Goal: Transaction & Acquisition: Purchase product/service

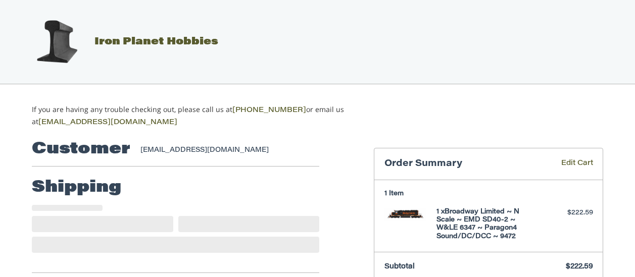
select select "**"
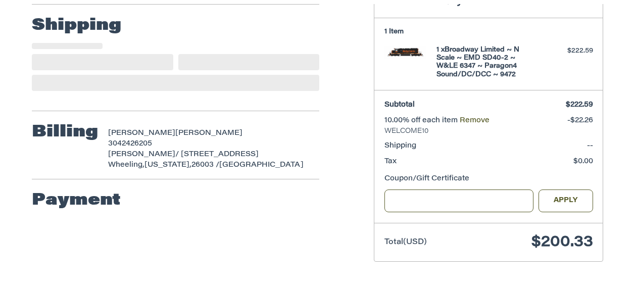
scroll to position [180, 0]
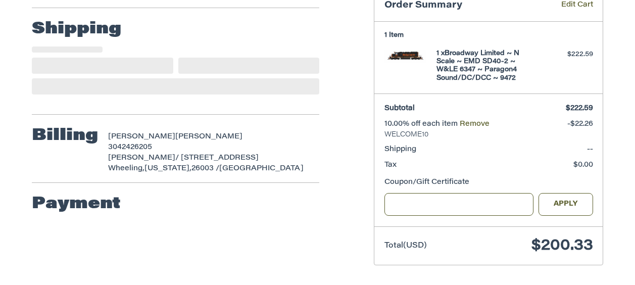
select select "**"
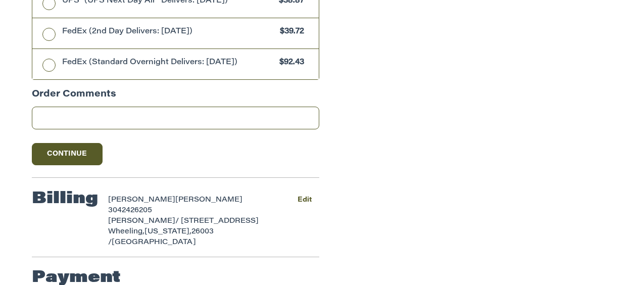
scroll to position [994, 0]
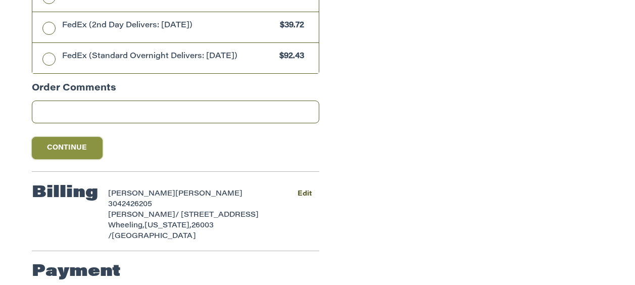
click at [78, 148] on button "Continue" at bounding box center [67, 148] width 71 height 22
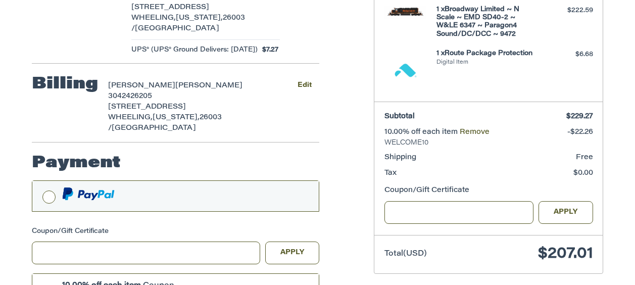
scroll to position [279, 0]
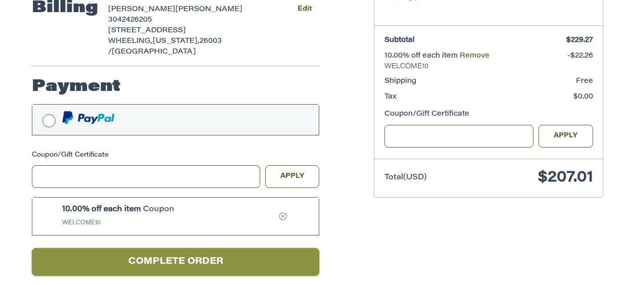
click at [206, 248] on button "Complete order" at bounding box center [175, 262] width 287 height 28
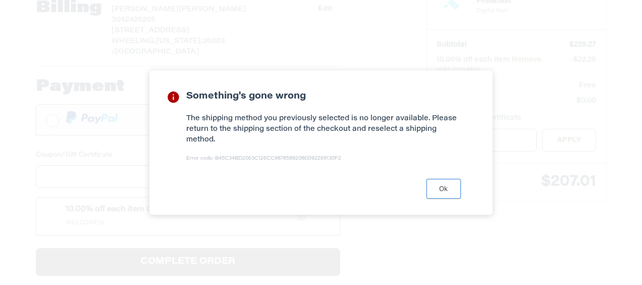
click at [439, 186] on button "Ok" at bounding box center [444, 189] width 34 height 20
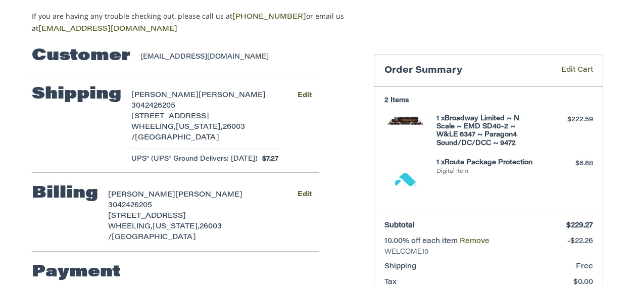
scroll to position [26, 0]
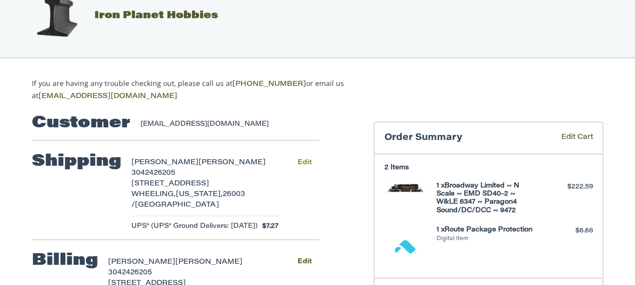
click at [319, 160] on button "Edit" at bounding box center [304, 162] width 30 height 15
select select "**"
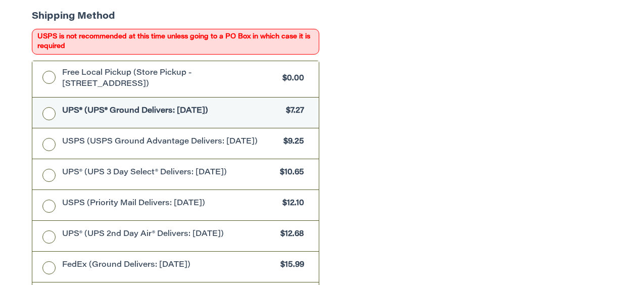
scroll to position [669, 0]
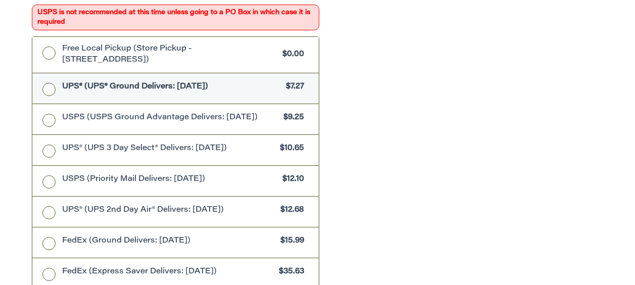
click at [207, 85] on span "UPS® (UPS® Ground Delivers: [DATE])" at bounding box center [171, 87] width 219 height 12
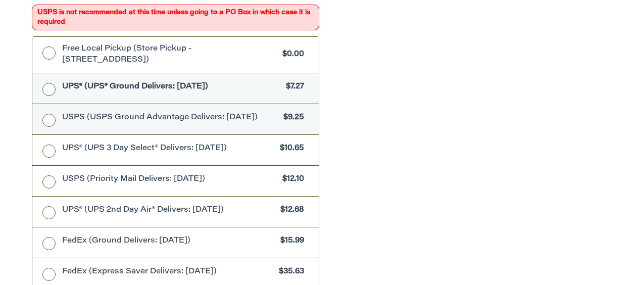
click at [140, 124] on label "USPS (USPS Ground Advantage Delivers: Fri, Oct 10) $9.25" at bounding box center [175, 119] width 286 height 30
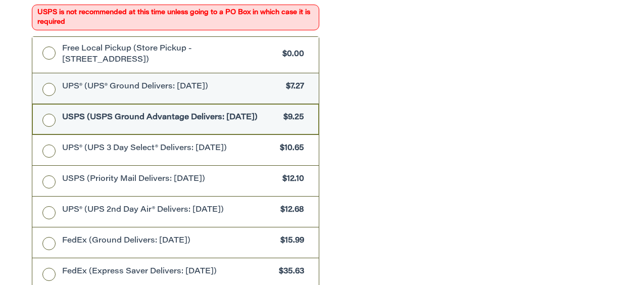
scroll to position [666, 0]
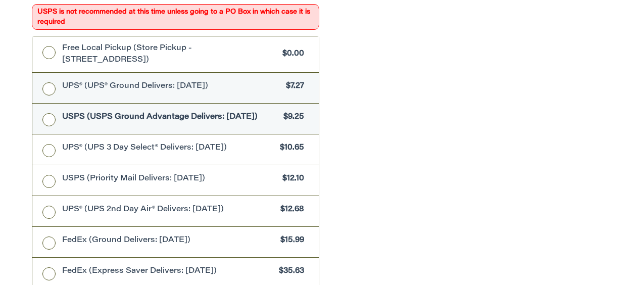
click at [145, 88] on span "UPS® (UPS® Ground Delivers: [DATE])" at bounding box center [171, 87] width 219 height 12
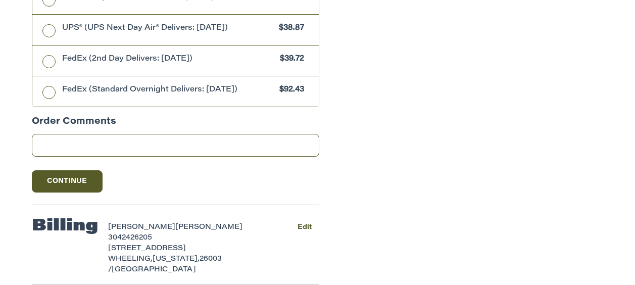
scroll to position [973, 0]
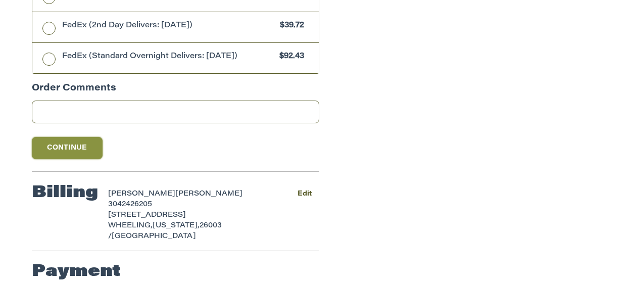
click at [62, 147] on button "Continue" at bounding box center [67, 148] width 71 height 22
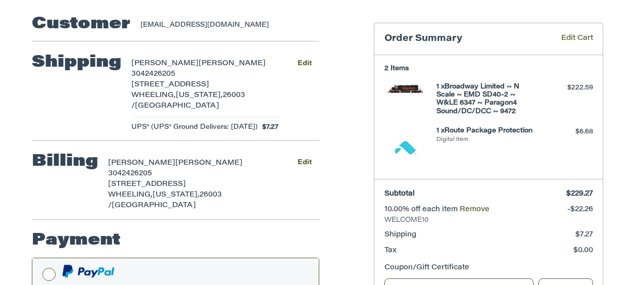
scroll to position [123, 0]
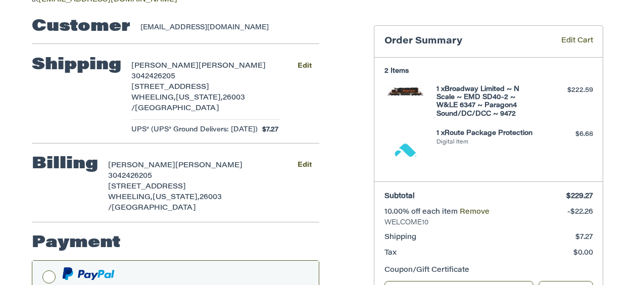
click at [511, 137] on h4 "1 x Route Package Protection" at bounding box center [487, 133] width 102 height 8
click at [480, 147] on li "Digital Item" at bounding box center [487, 142] width 102 height 9
drag, startPoint x: 480, startPoint y: 165, endPoint x: 453, endPoint y: 162, distance: 28.0
click at [427, 162] on img at bounding box center [405, 150] width 42 height 42
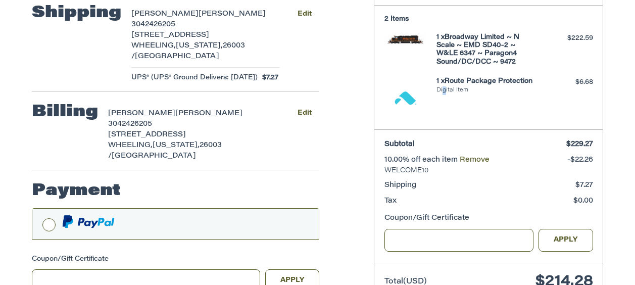
scroll to position [127, 0]
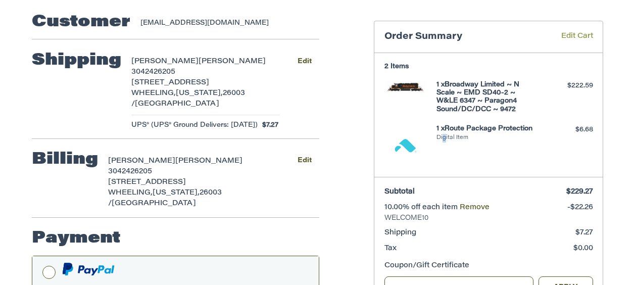
click at [564, 35] on link "Edit Cart" at bounding box center [562, 37] width 61 height 12
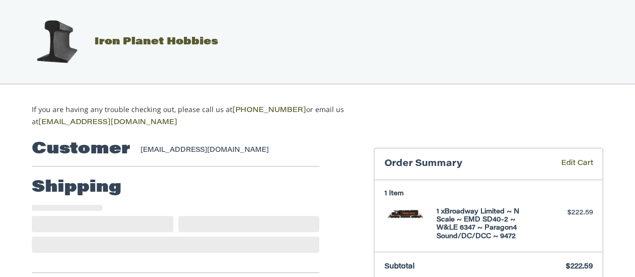
select select "**"
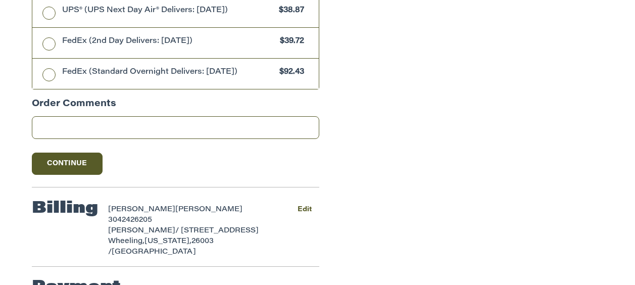
scroll to position [994, 0]
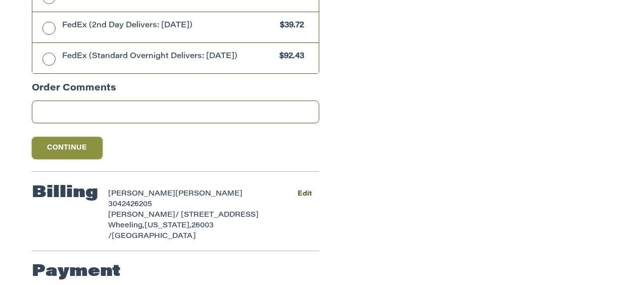
click at [81, 156] on button "Continue" at bounding box center [67, 148] width 71 height 22
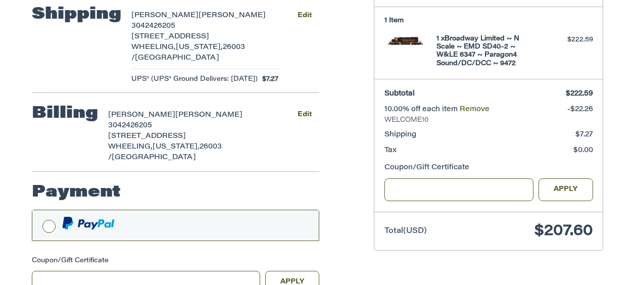
scroll to position [279, 0]
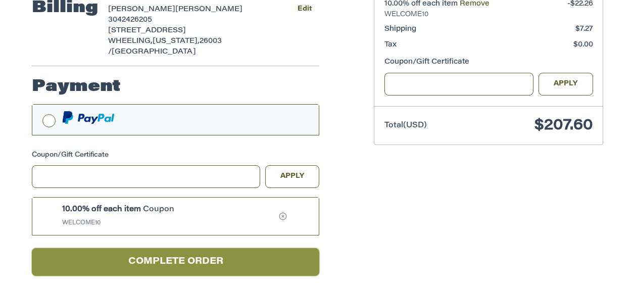
click at [196, 248] on button "Complete order" at bounding box center [175, 262] width 287 height 28
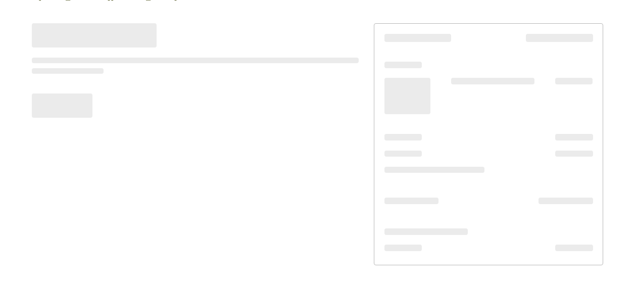
scroll to position [122, 0]
